Goal: Task Accomplishment & Management: Use online tool/utility

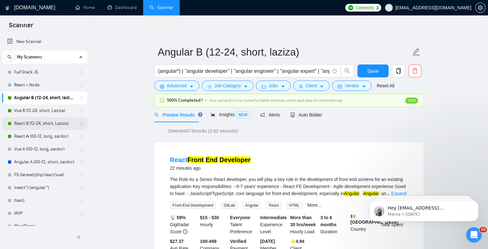
scroll to position [58, 0]
click at [301, 113] on span "Auto Bidder" at bounding box center [306, 114] width 32 height 5
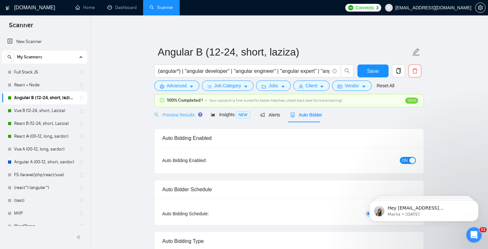
checkbox input "true"
click at [167, 113] on span "Preview Results" at bounding box center [177, 114] width 46 height 5
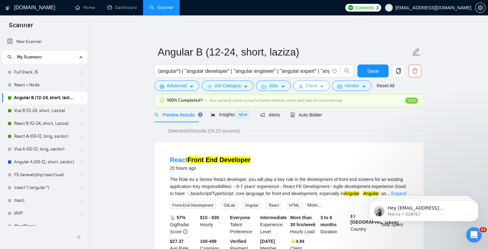
click at [303, 84] on button "Client" at bounding box center [311, 85] width 37 height 10
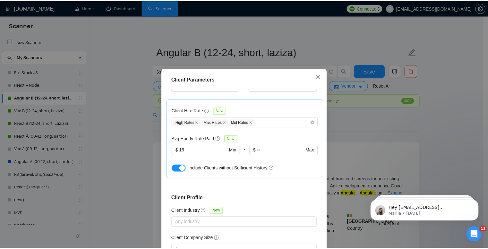
scroll to position [235, 0]
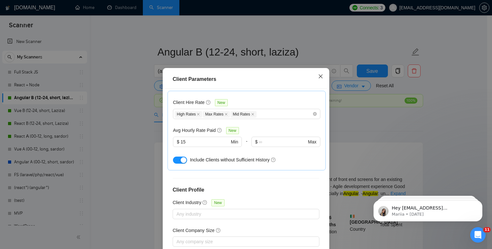
click at [318, 75] on icon "close" at bounding box center [320, 76] width 5 height 5
